Goal: Answer question/provide support: Share knowledge or assist other users

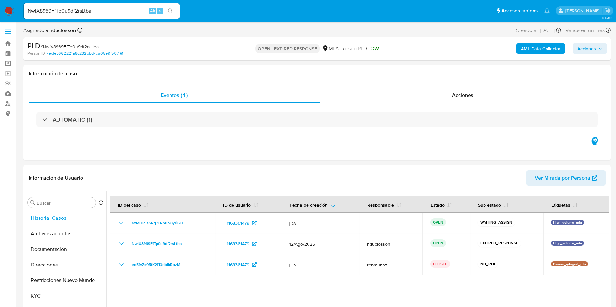
select select "10"
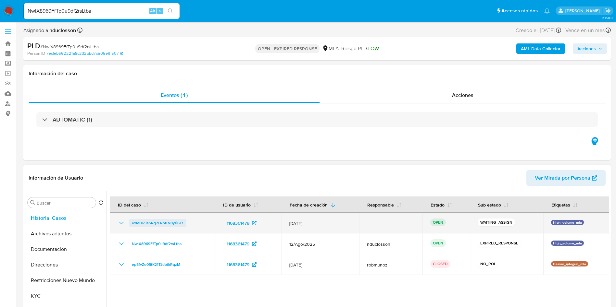
drag, startPoint x: 193, startPoint y: 221, endPoint x: 131, endPoint y: 225, distance: 62.5
click at [131, 225] on div "exMHRJs5Rq7FRotLV8y1i6T1" at bounding box center [163, 223] width 90 height 8
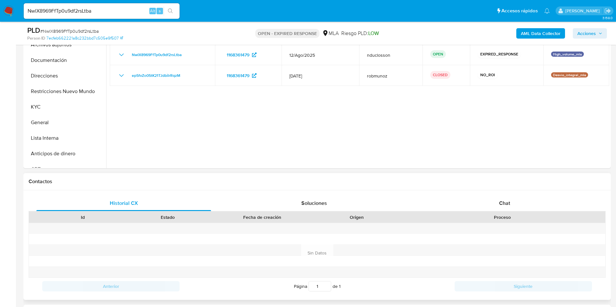
scroll to position [146, 0]
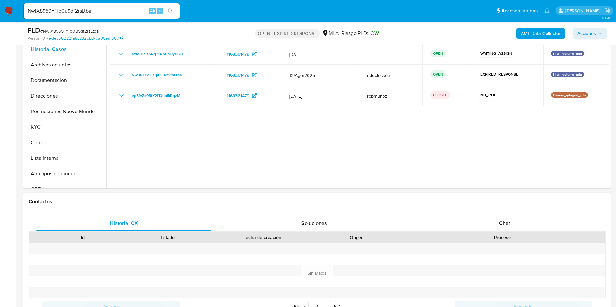
drag, startPoint x: 503, startPoint y: 221, endPoint x: 503, endPoint y: 204, distance: 17.9
click at [503, 221] on span "Chat" at bounding box center [504, 223] width 11 height 7
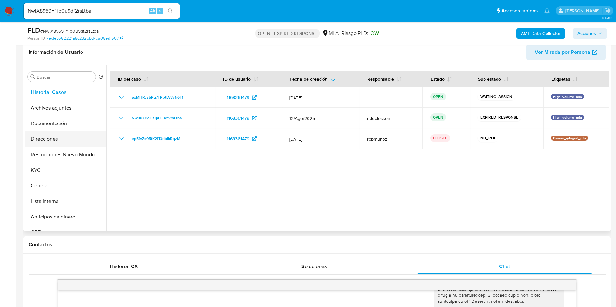
scroll to position [97, 0]
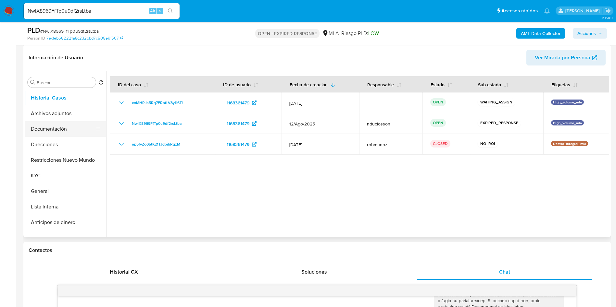
click at [49, 130] on button "Documentación" at bounding box center [63, 129] width 76 height 16
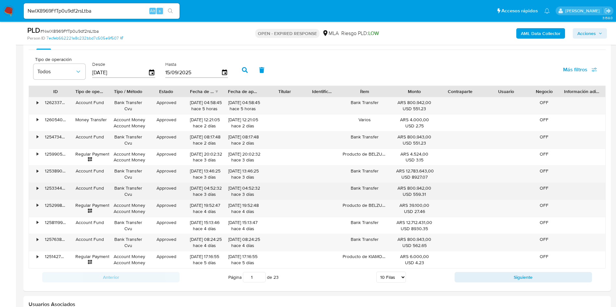
scroll to position [675, 0]
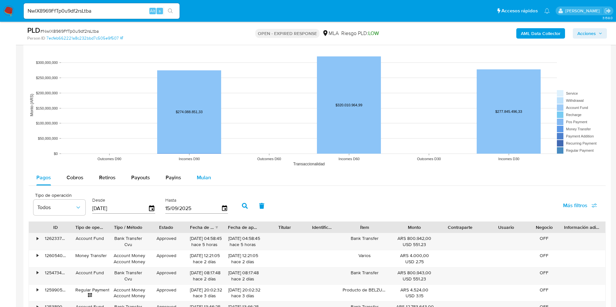
click at [197, 177] on span "Mulan" at bounding box center [204, 177] width 14 height 7
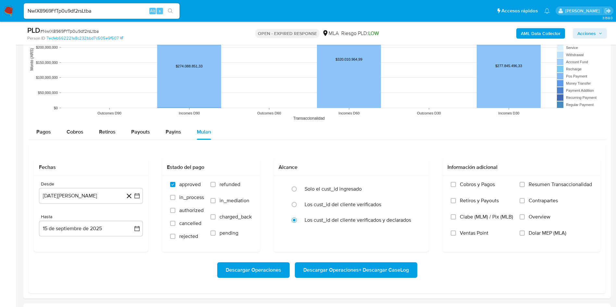
scroll to position [772, 0]
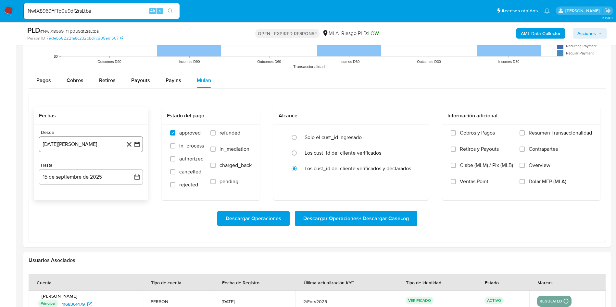
click at [113, 141] on button "15 de agosto de 2024" at bounding box center [91, 145] width 104 height 16
click at [99, 169] on span "agosto 2024" at bounding box center [88, 168] width 30 height 6
click at [131, 168] on icon "Año siguiente" at bounding box center [130, 168] width 3 height 5
click at [85, 211] on button "may" at bounding box center [90, 210] width 18 height 10
click at [91, 190] on button "1" at bounding box center [91, 192] width 10 height 10
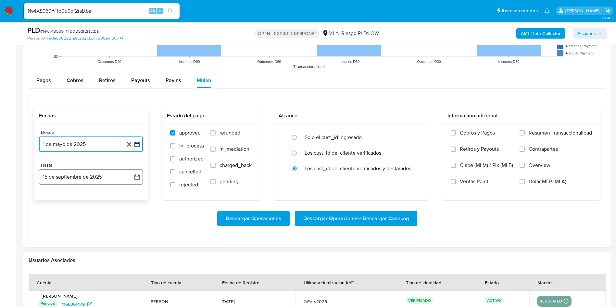
click at [88, 174] on button "15 de septiembre de 2025" at bounding box center [91, 177] width 104 height 16
click at [53, 200] on icon "Mes anterior" at bounding box center [51, 201] width 8 height 8
click at [128, 278] on button "31" at bounding box center [130, 276] width 10 height 10
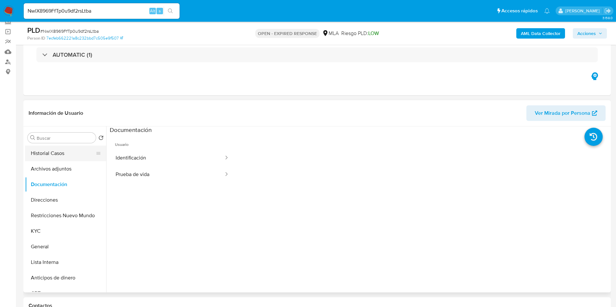
scroll to position [0, 0]
click at [73, 155] on button "Historial Casos" at bounding box center [63, 154] width 76 height 16
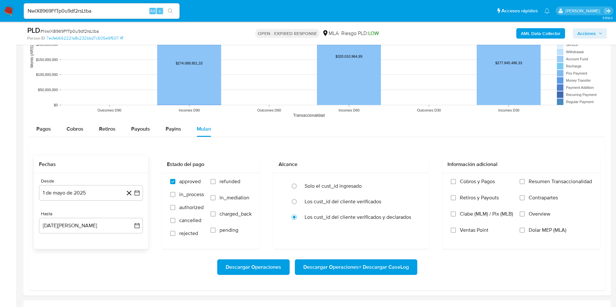
scroll to position [836, 0]
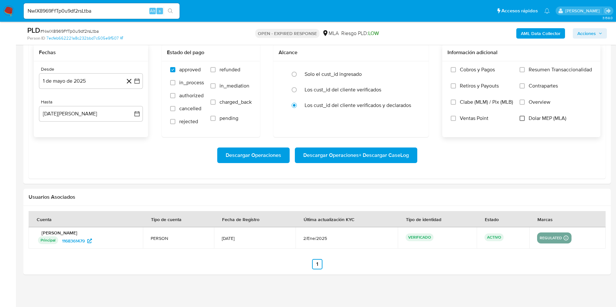
click at [523, 118] on input "Dolar MEP (MLA)" at bounding box center [521, 118] width 5 height 5
click at [378, 157] on span "Descargar Operaciones + Descargar CaseLog" at bounding box center [356, 155] width 106 height 14
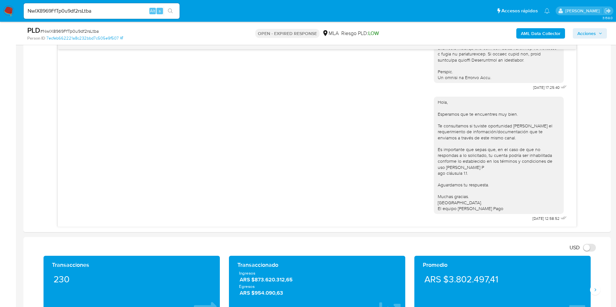
scroll to position [349, 0]
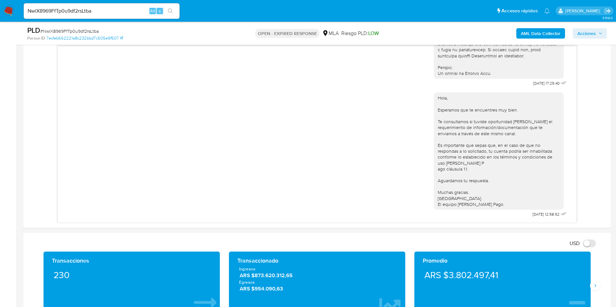
click at [83, 29] on span "# NwlX8969FfTp0u9df2rsLtba" at bounding box center [69, 31] width 58 height 6
click at [82, 30] on span "# NwlX8969FfTp0u9df2rsLtba" at bounding box center [69, 31] width 58 height 6
copy span "NwlX8969FfTp0u9df2rsLtba"
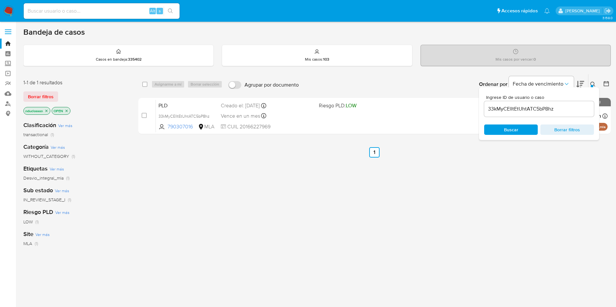
click at [513, 108] on input "33kMyCElItEtUhtATC5bP8hz" at bounding box center [539, 109] width 110 height 8
paste input "NwlX8969FfTp0u9df2rsLtba"
type input "NwlX8969FfTp0u9df2rsLtba"
click at [505, 134] on span "Buscar" at bounding box center [511, 130] width 14 height 10
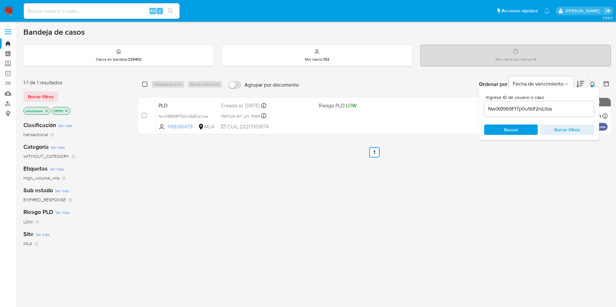
click at [144, 84] on input "checkbox" at bounding box center [144, 84] width 5 height 5
checkbox input "true"
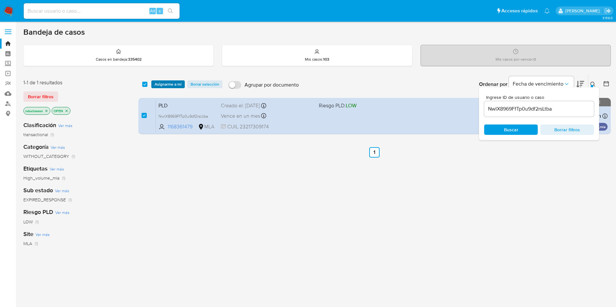
click at [158, 82] on span "Asignarme a mí" at bounding box center [168, 84] width 27 height 6
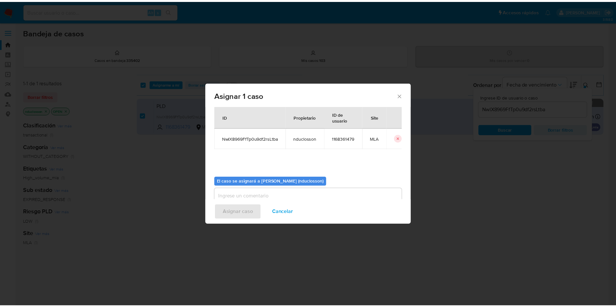
scroll to position [34, 0]
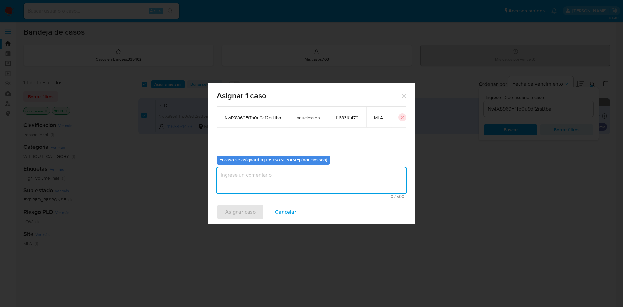
click at [261, 184] on textarea "assign-modal" at bounding box center [312, 181] width 190 height 26
click at [250, 208] on span "Asignar caso" at bounding box center [240, 212] width 31 height 14
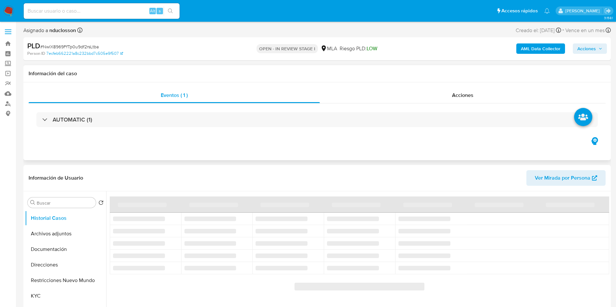
select select "10"
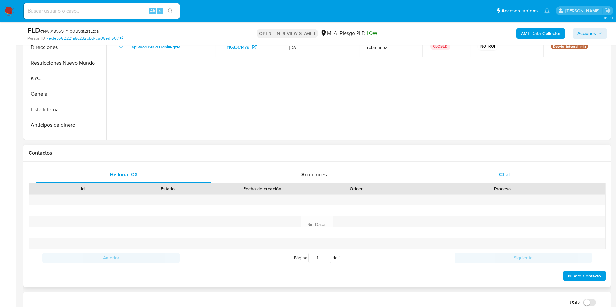
click at [490, 174] on div "Chat" at bounding box center [504, 175] width 175 height 16
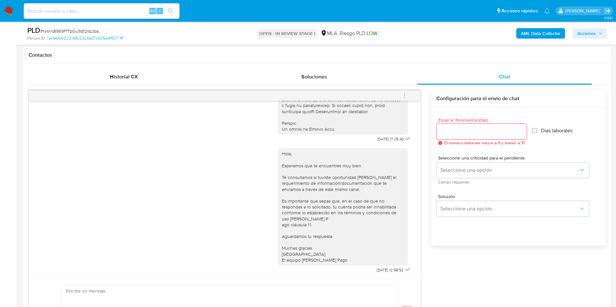
scroll to position [390, 0]
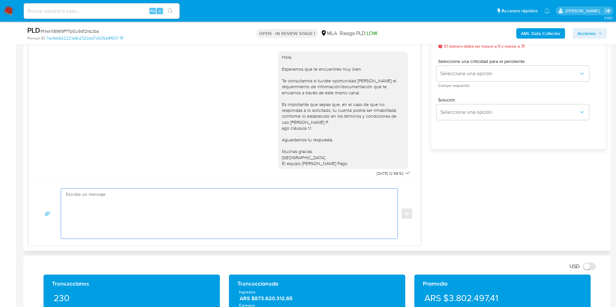
click at [234, 214] on textarea at bounding box center [227, 214] width 323 height 50
paste textarea "Hola Roxana, En función de las operaciones registradas en tu cuenta de Mercado …"
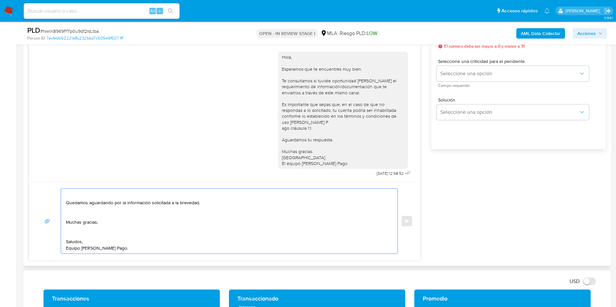
click at [70, 235] on textarea "Hola Roxana, En función de las operaciones registradas en tu cuenta de Mercado …" at bounding box center [227, 221] width 323 height 65
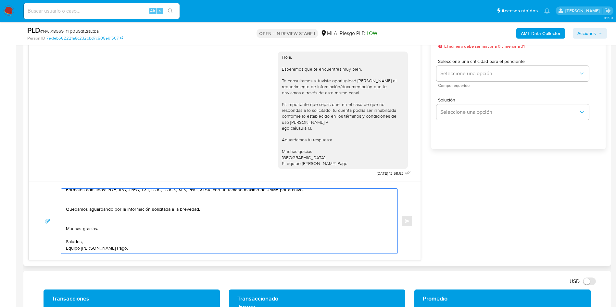
click at [76, 223] on textarea "Hola Roxana, En función de las operaciones registradas en tu cuenta de Mercado …" at bounding box center [227, 221] width 323 height 65
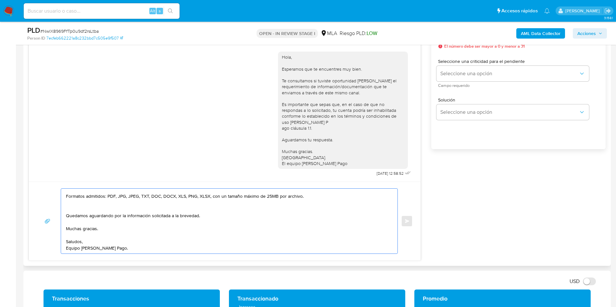
click at [72, 211] on textarea "Hola Roxana, En función de las operaciones registradas en tu cuenta de Mercado …" at bounding box center [227, 221] width 323 height 65
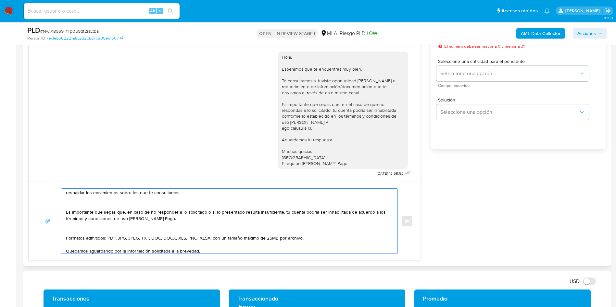
scroll to position [73, 0]
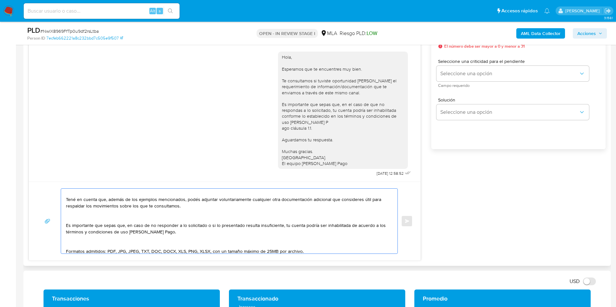
click at [71, 247] on textarea "Hola Roxana, En función de las operaciones registradas en tu cuenta de Mercado …" at bounding box center [227, 221] width 323 height 65
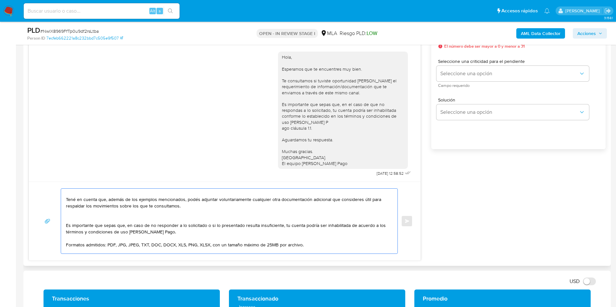
click at [74, 220] on textarea "Hola Roxana, En función de las operaciones registradas en tu cuenta de Mercado …" at bounding box center [227, 221] width 323 height 65
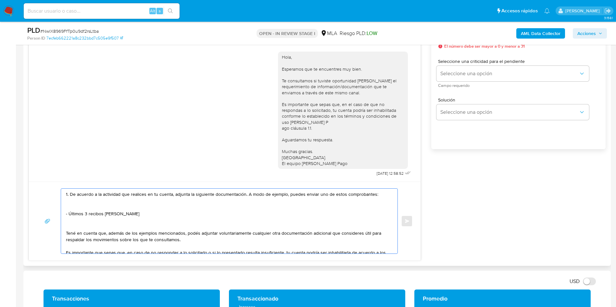
scroll to position [24, 0]
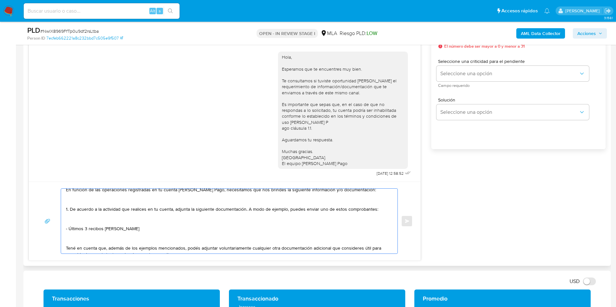
click at [74, 244] on textarea "Hola Roxana, En función de las operaciones registradas en tu cuenta de Mercado …" at bounding box center [227, 221] width 323 height 65
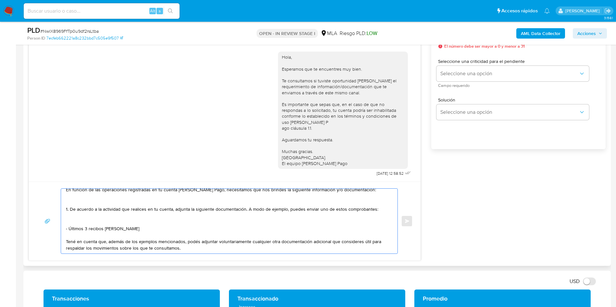
click at [78, 223] on textarea "Hola Roxana, En función de las operaciones registradas en tu cuenta de Mercado …" at bounding box center [227, 221] width 323 height 65
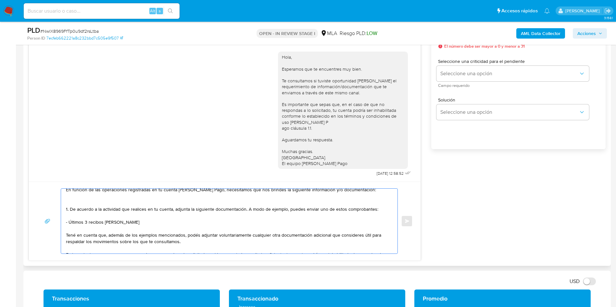
click at [75, 199] on textarea "Hola Roxana, En función de las operaciones registradas en tu cuenta de Mercado …" at bounding box center [227, 221] width 323 height 65
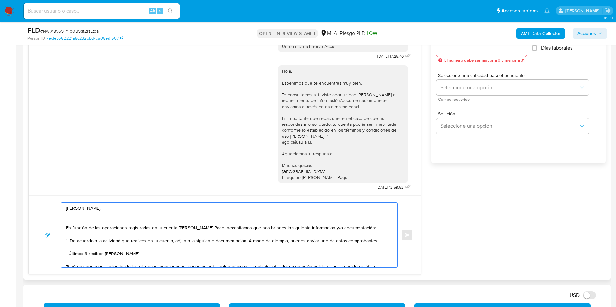
scroll to position [341, 0]
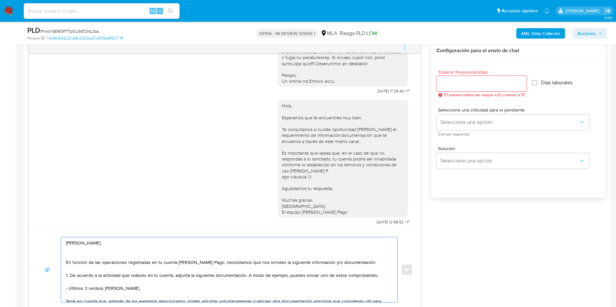
click at [75, 254] on textarea "Hola Roxana, En función de las operaciones registradas en tu cuenta de Mercado …" at bounding box center [227, 270] width 323 height 65
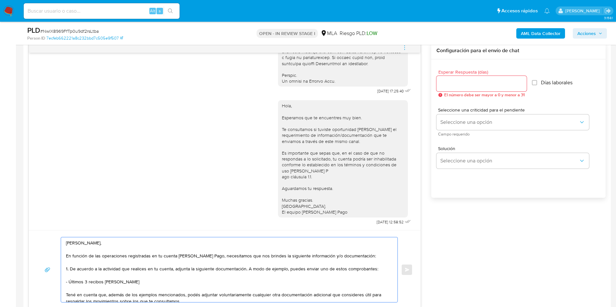
type textarea "Hola Roxana, En función de las operaciones registradas en tu cuenta de Mercado …"
click at [466, 85] on input "Esperar Respuesta (días)" at bounding box center [481, 84] width 90 height 8
type input "1"
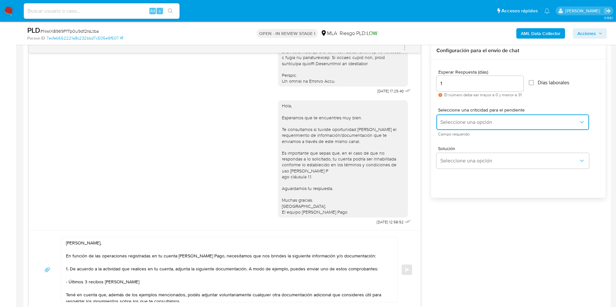
click at [458, 118] on button "Seleccione una opción" at bounding box center [512, 123] width 153 height 16
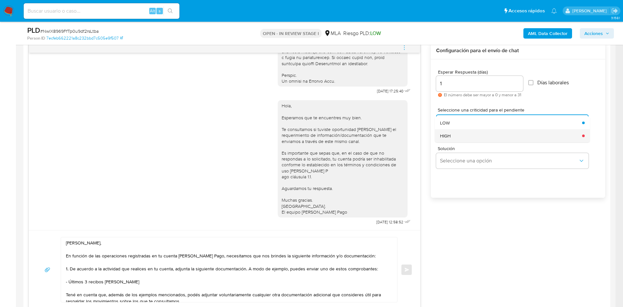
click at [451, 134] on span "HIGH" at bounding box center [445, 136] width 11 height 6
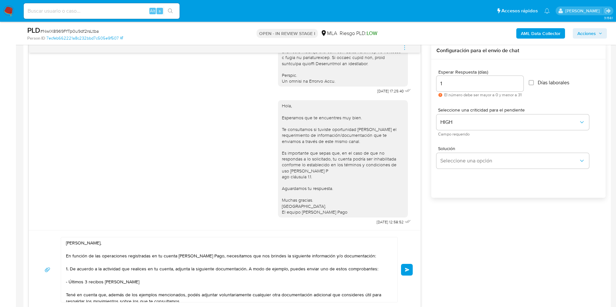
click at [453, 190] on div "Esperar Respuesta (días) 1 El número debe ser mayor a 0 y menor a 31 Días labor…" at bounding box center [518, 137] width 174 height 156
click at [407, 266] on button "Enviar" at bounding box center [407, 270] width 12 height 12
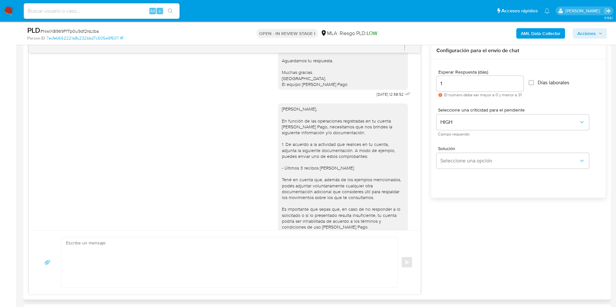
scroll to position [541, 0]
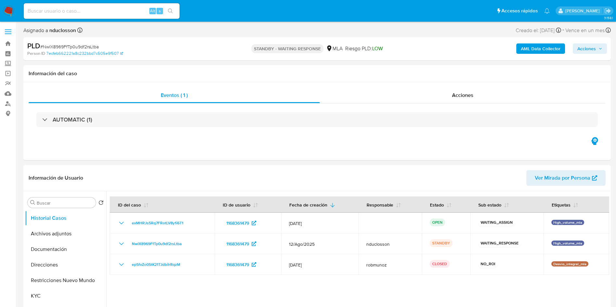
select select "10"
click at [88, 13] on input at bounding box center [102, 11] width 156 height 8
paste input "XaE8PG5siTtXd6dTBu3abCYw"
type input "XaE8PG5siTtXd6dTBu3abCYw"
click at [172, 12] on icon "search-icon" at bounding box center [170, 10] width 5 height 5
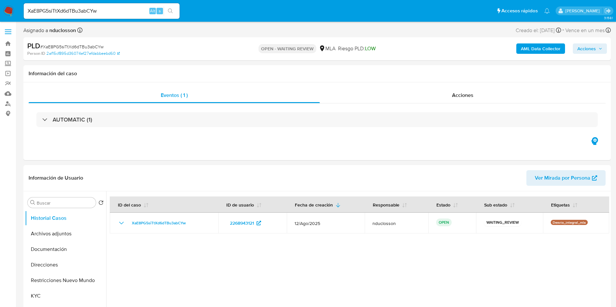
select select "10"
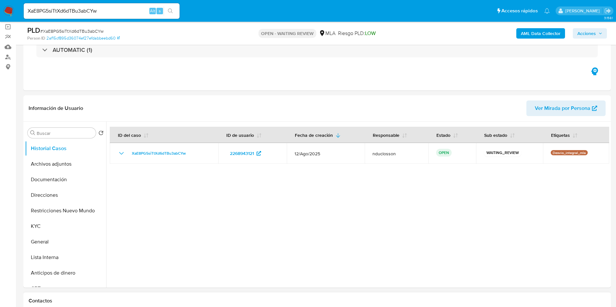
scroll to position [243, 0]
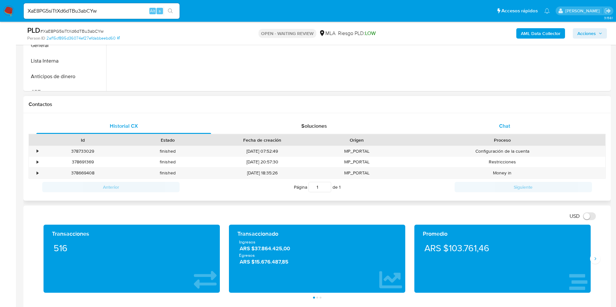
click at [461, 124] on div "Chat" at bounding box center [504, 126] width 175 height 16
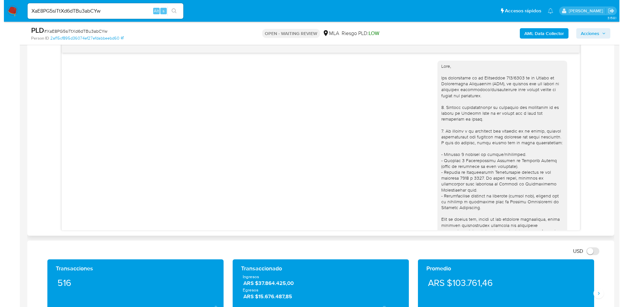
scroll to position [216, 0]
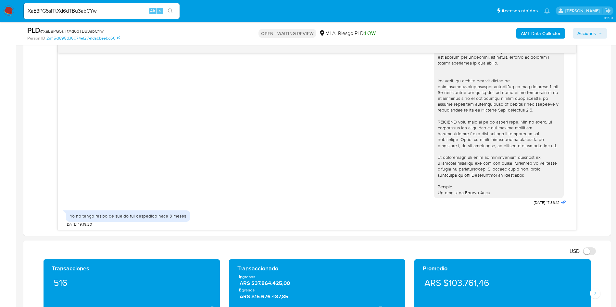
click at [528, 30] on b "AML Data Collector" at bounding box center [541, 33] width 40 height 10
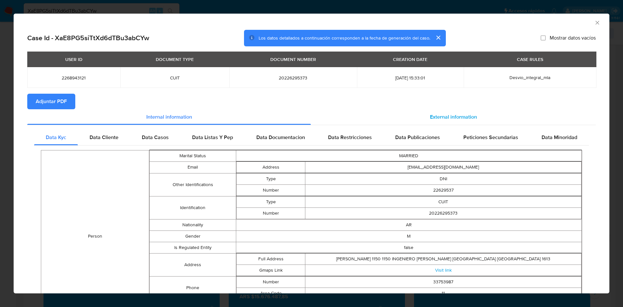
click at [483, 122] on div "External information" at bounding box center [453, 117] width 285 height 16
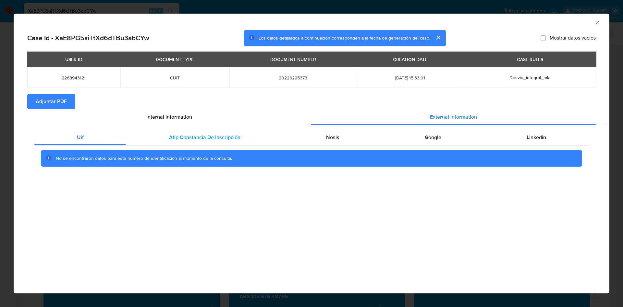
click at [247, 130] on div "Afip Constancia De Inscripción" at bounding box center [204, 138] width 157 height 16
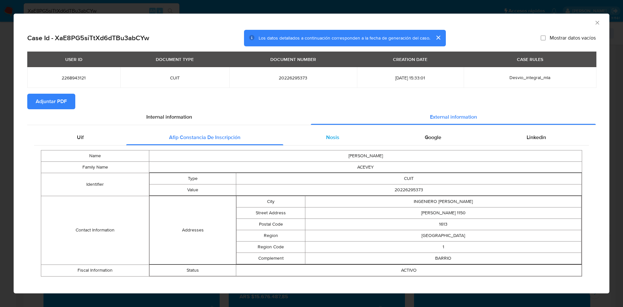
click at [325, 132] on div "Nosis" at bounding box center [332, 138] width 99 height 16
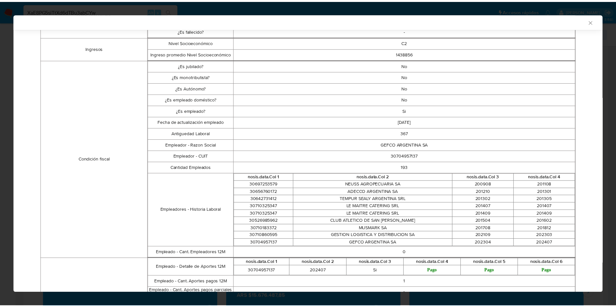
scroll to position [193, 0]
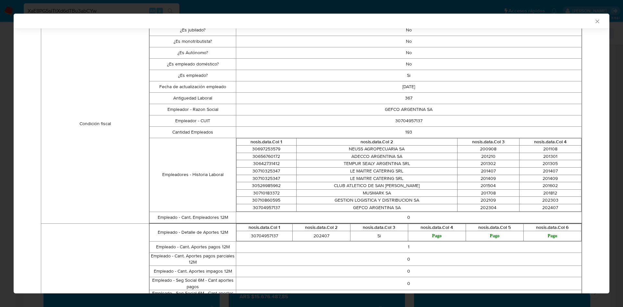
click at [244, 8] on div "AML Data Collector Case Id - XaE8PG5siTtXd6dTBu3abCYw Los datos detallados a co…" at bounding box center [311, 153] width 623 height 307
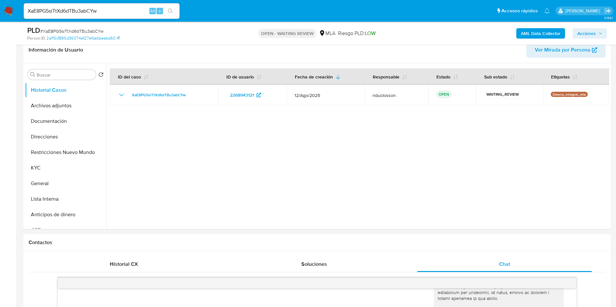
scroll to position [49, 0]
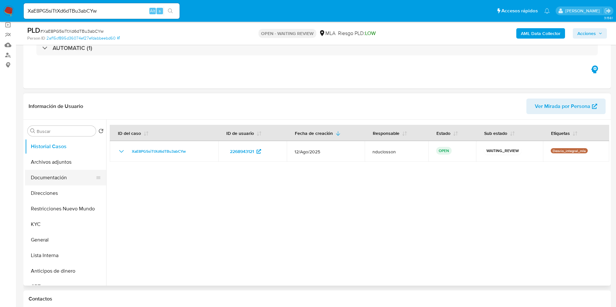
click at [53, 182] on button "Documentación" at bounding box center [63, 178] width 76 height 16
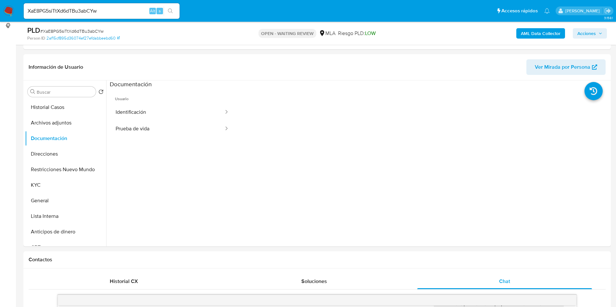
scroll to position [0, 0]
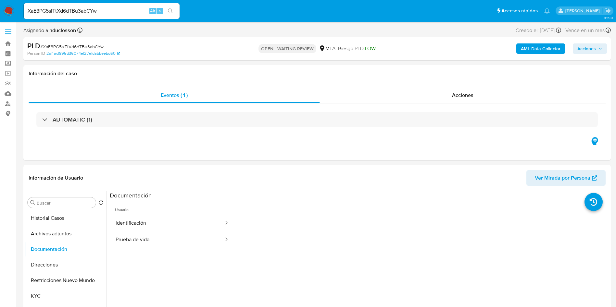
click at [85, 46] on span "# XaE8PG5siTtXd6dTBu3abCYw" at bounding box center [71, 47] width 63 height 6
copy span "XaE8PG5siTtXd6dTBu3abCYw"
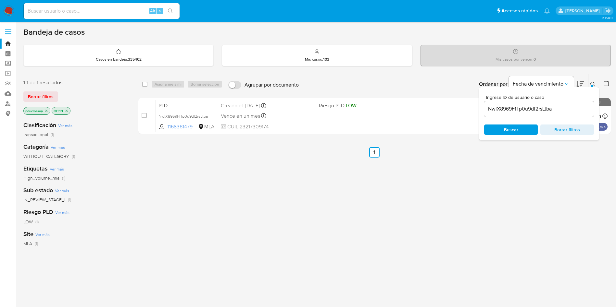
click at [503, 112] on input "NwlX8969FfTp0u9df2rsLtba" at bounding box center [539, 109] width 110 height 8
paste input "XaE8PG5siTtXd6dTBu3abCYw"
type input "XaE8PG5siTtXd6dTBu3abCYw"
click at [510, 127] on div "Buscar Borrar filtros" at bounding box center [539, 130] width 110 height 10
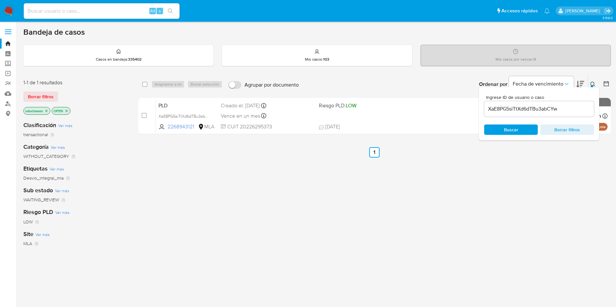
click at [143, 87] on div "select-all-cases-checkbox" at bounding box center [144, 84] width 5 height 6
drag, startPoint x: 140, startPoint y: 86, endPoint x: 149, endPoint y: 84, distance: 8.5
click at [142, 86] on div "select-all-cases-checkbox Asignarme a mí Borrar selección Agrupar por documento…" at bounding box center [374, 84] width 472 height 20
click at [149, 84] on div "select-all-cases-checkbox" at bounding box center [146, 85] width 8 height 8
click at [145, 84] on input "checkbox" at bounding box center [144, 84] width 5 height 5
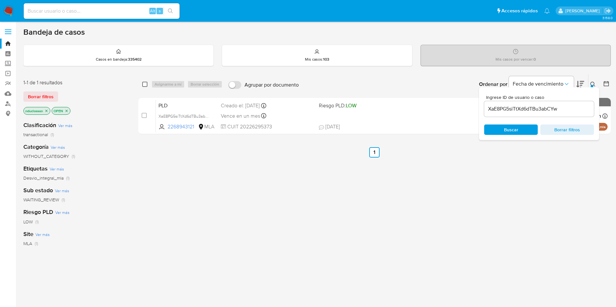
checkbox input "true"
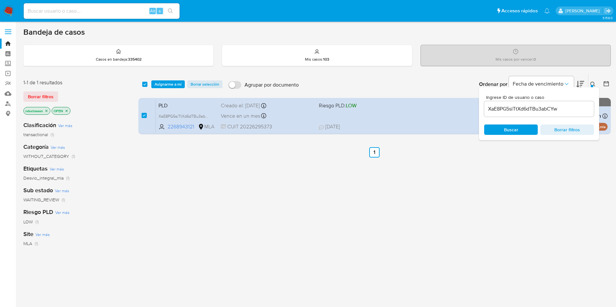
click at [151, 84] on div "select-all-cases-checkbox Asignarme a mí Borrar selección" at bounding box center [183, 85] width 83 height 8
click at [164, 84] on span "Asignarme a mí" at bounding box center [168, 84] width 27 height 6
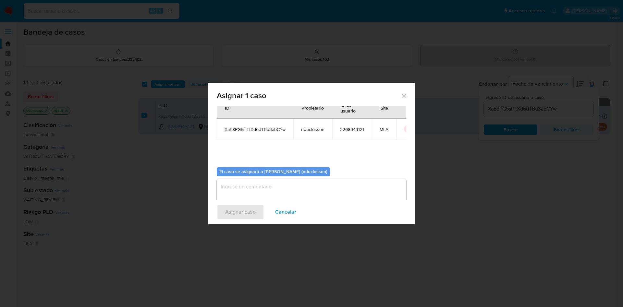
scroll to position [34, 0]
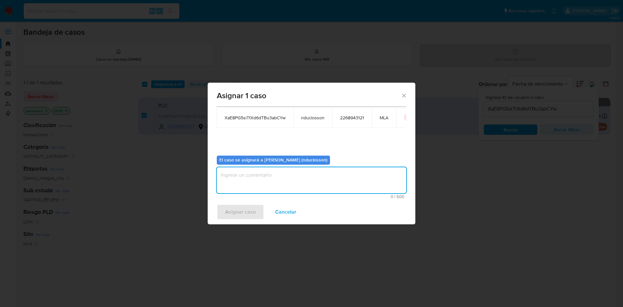
click at [238, 176] on textarea "assign-modal" at bounding box center [312, 181] width 190 height 26
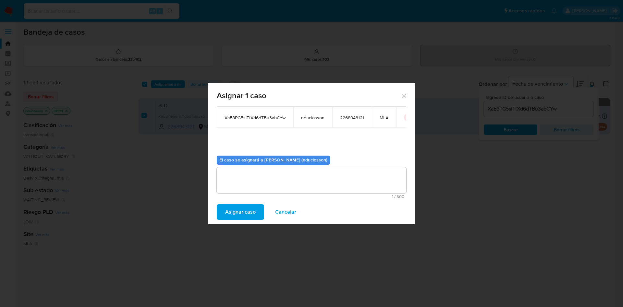
click at [232, 213] on span "Asignar caso" at bounding box center [240, 212] width 31 height 14
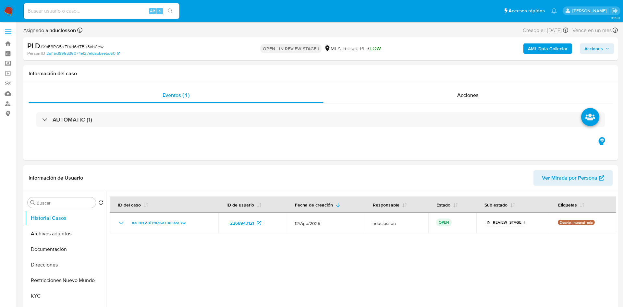
select select "10"
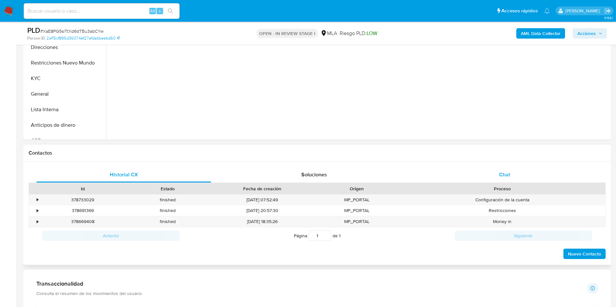
click at [486, 172] on div "Chat" at bounding box center [504, 175] width 175 height 16
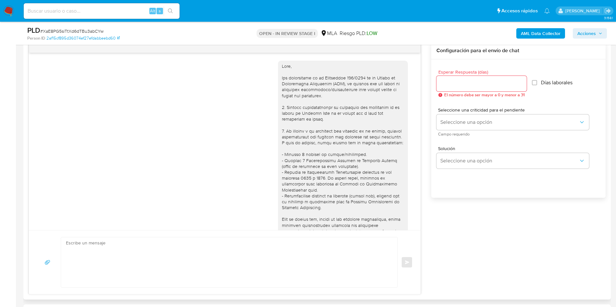
scroll to position [216, 0]
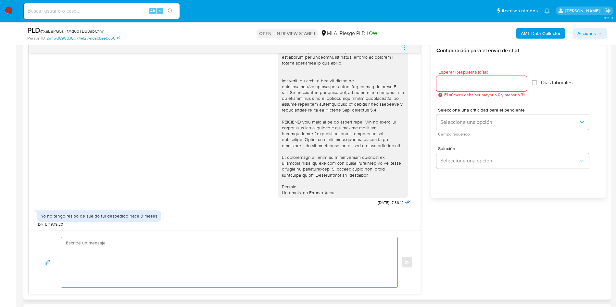
click at [204, 251] on textarea at bounding box center [227, 263] width 323 height 50
paste textarea "Lore Ipsumd, Sitame consect adi el seddoeius. Te incididu, utlaboreetd mag ali …"
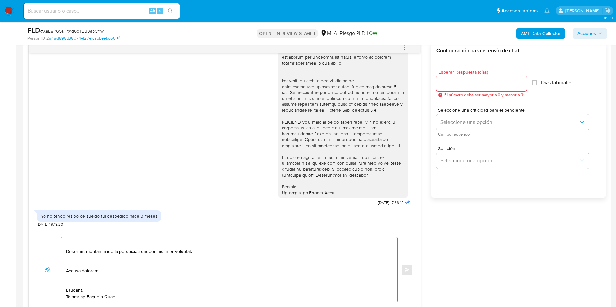
click at [72, 283] on textarea at bounding box center [227, 270] width 323 height 65
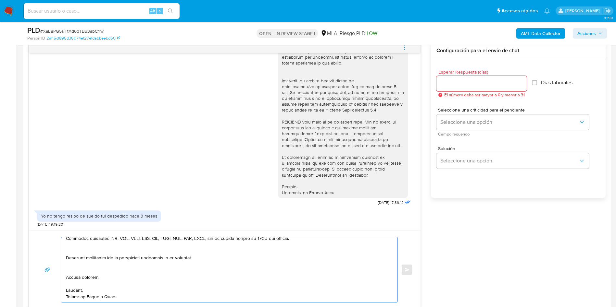
click at [70, 271] on textarea at bounding box center [227, 270] width 323 height 65
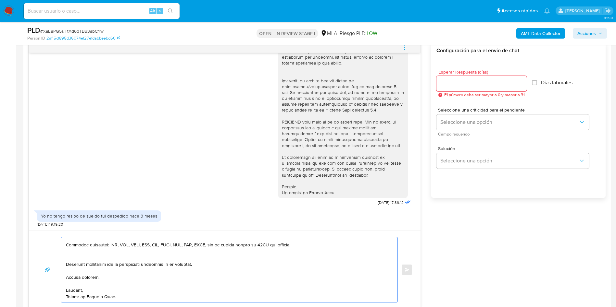
click at [70, 260] on textarea at bounding box center [227, 270] width 323 height 65
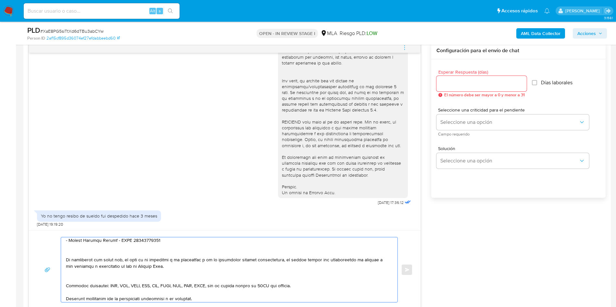
scroll to position [157, 0]
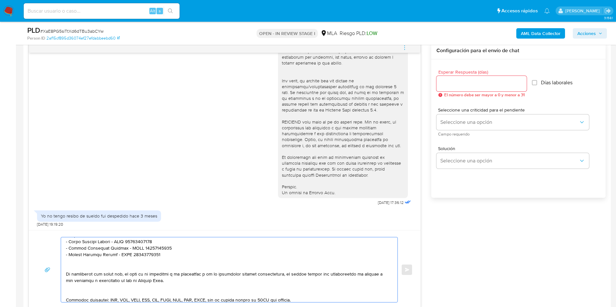
click at [73, 292] on textarea at bounding box center [227, 270] width 323 height 65
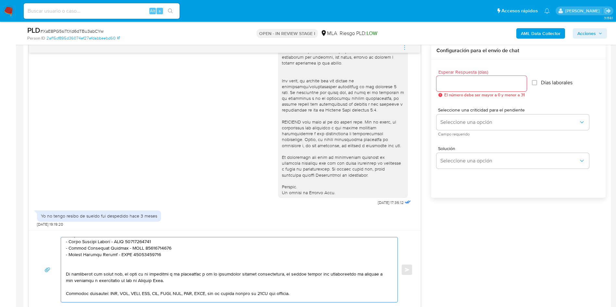
click at [77, 267] on textarea at bounding box center [227, 270] width 323 height 65
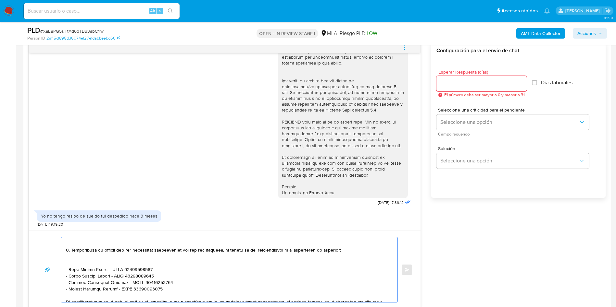
scroll to position [108, 0]
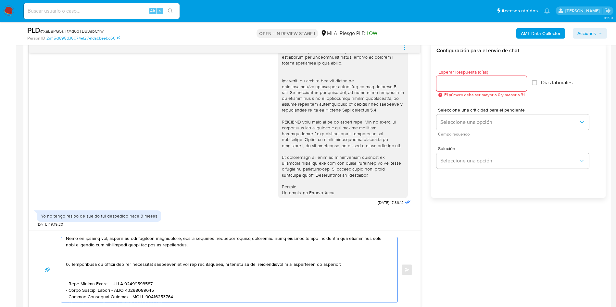
click at [79, 278] on textarea at bounding box center [227, 270] width 323 height 65
click at [77, 260] on textarea at bounding box center [227, 270] width 323 height 65
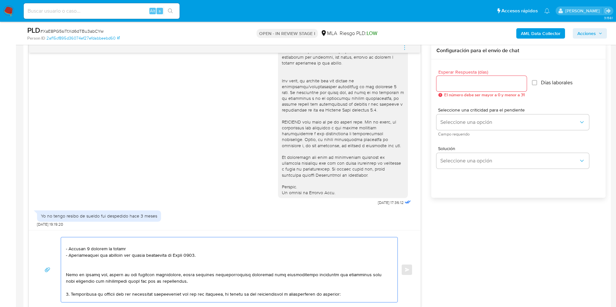
scroll to position [60, 0]
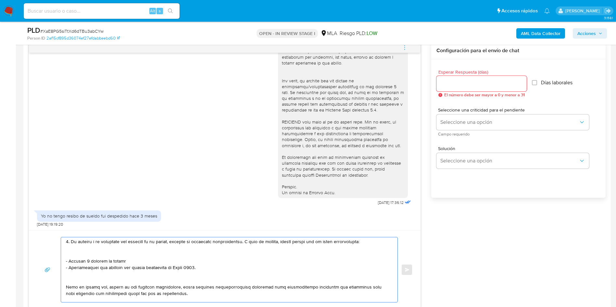
click at [76, 281] on textarea at bounding box center [227, 270] width 323 height 65
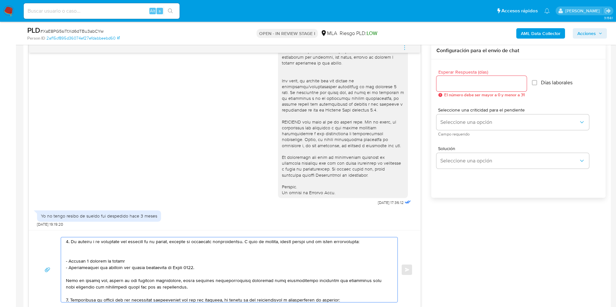
click at [79, 250] on textarea at bounding box center [227, 270] width 323 height 65
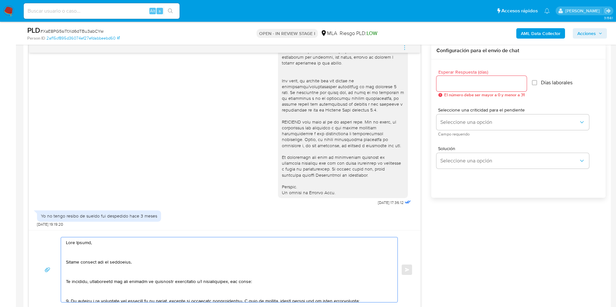
scroll to position [0, 0]
click at [76, 297] on textarea at bounding box center [227, 270] width 323 height 65
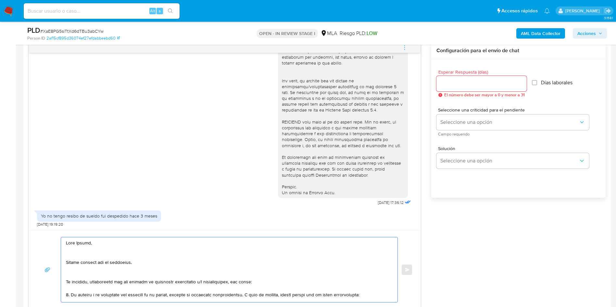
click at [75, 275] on textarea at bounding box center [227, 270] width 323 height 65
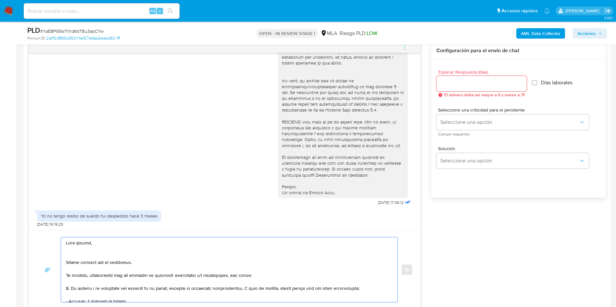
click at [74, 256] on textarea at bounding box center [227, 270] width 323 height 65
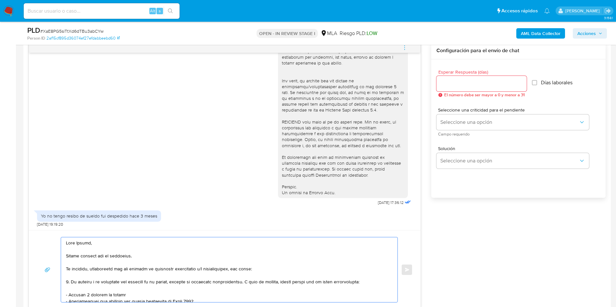
type textarea "Hola Fabian, Muchas gracias por tu respuesta. No obstante, necesitamos que nos …"
click at [475, 87] on input "Esperar Respuesta (días)" at bounding box center [481, 84] width 90 height 8
type input "1"
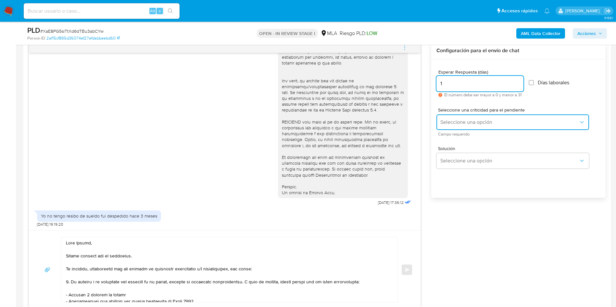
click at [451, 118] on button "Seleccione una opción" at bounding box center [512, 123] width 153 height 16
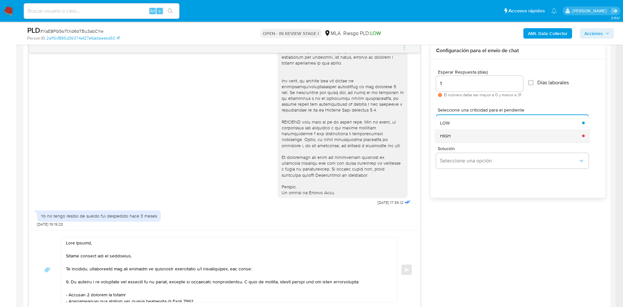
click at [458, 137] on div "HIGH" at bounding box center [509, 136] width 138 height 13
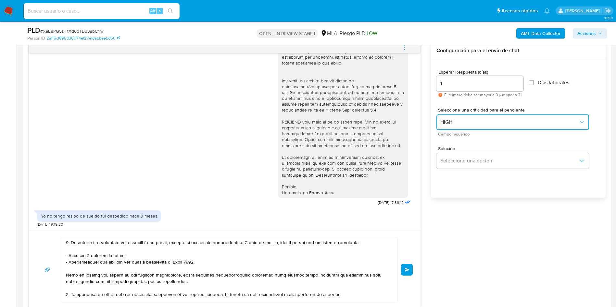
scroll to position [147, 0]
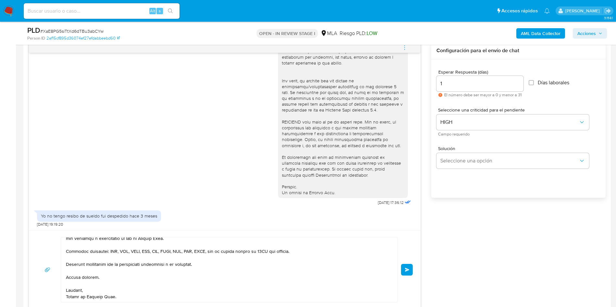
click at [401, 271] on button "Enviar" at bounding box center [407, 270] width 12 height 12
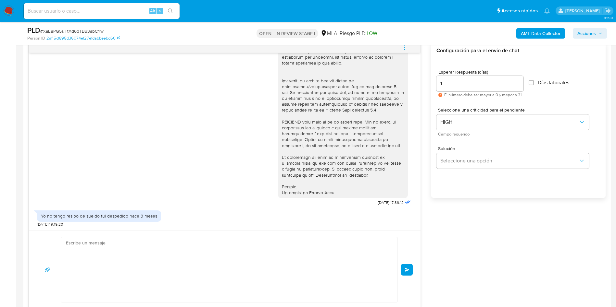
scroll to position [494, 0]
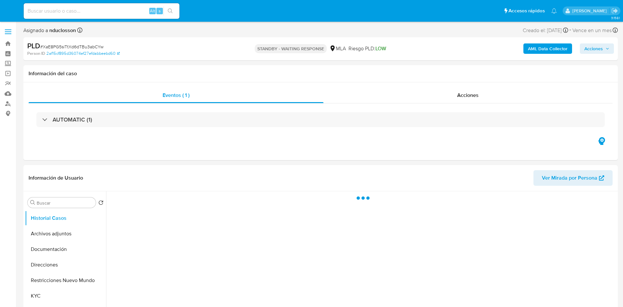
select select "10"
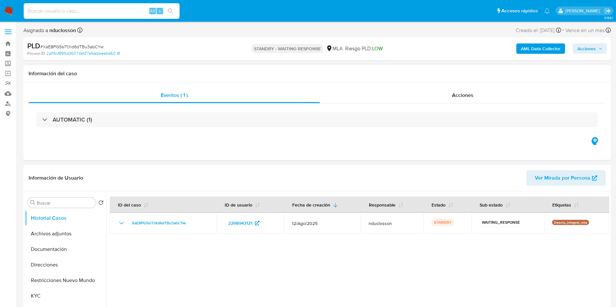
click at [118, 7] on input at bounding box center [102, 11] width 156 height 8
paste input "XypTiaAet7pKQezQl8JxG00Z"
type input "XypTiaAet7pKQezQl8JxG00Z"
click at [173, 12] on icon "search-icon" at bounding box center [170, 10] width 5 height 5
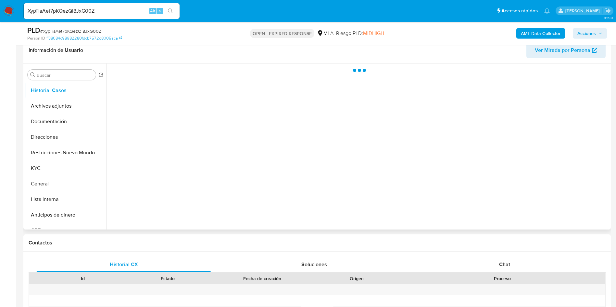
scroll to position [146, 0]
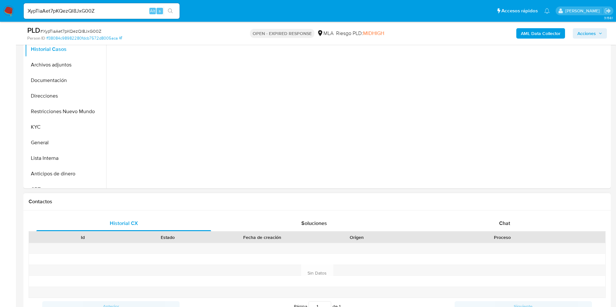
click at [484, 215] on div "Historial CX Soluciones Chat Id Estado Fecha de creación Origen Proceso Anterio…" at bounding box center [316, 266] width 587 height 110
click at [483, 220] on div "Chat" at bounding box center [504, 224] width 175 height 16
select select "10"
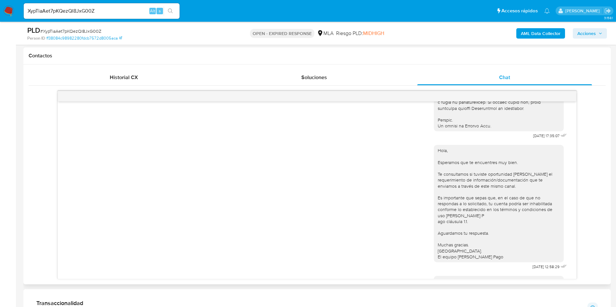
scroll to position [588, 0]
